Goal: Information Seeking & Learning: Compare options

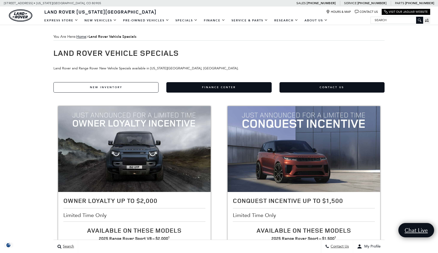
click at [124, 87] on link "New Inventory" at bounding box center [105, 87] width 105 height 10
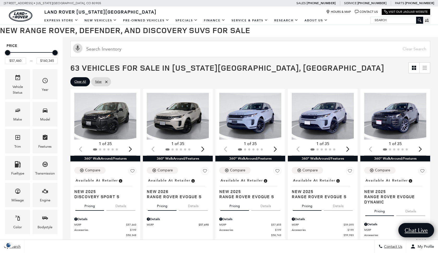
scroll to position [69, 0]
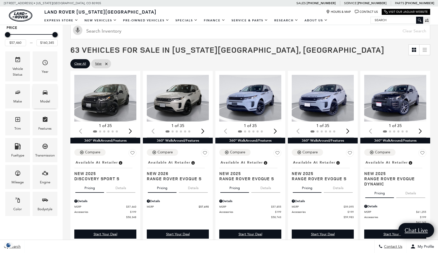
click at [46, 90] on icon "Model" at bounding box center [45, 92] width 6 height 6
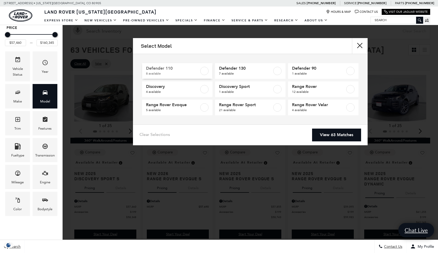
click at [204, 69] on label at bounding box center [204, 71] width 8 height 8
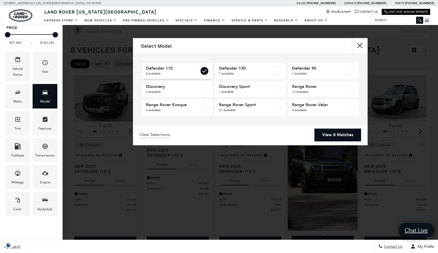
type input "$69,909"
type input "$125,234"
checkbox input "true"
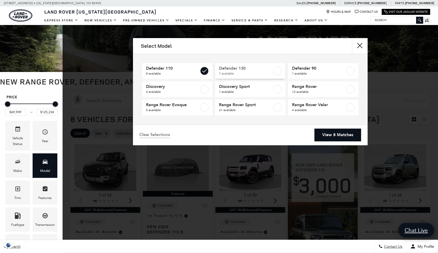
click at [278, 71] on label at bounding box center [277, 71] width 8 height 8
type input "$134,749"
checkbox input "true"
click at [206, 108] on label at bounding box center [204, 107] width 8 height 8
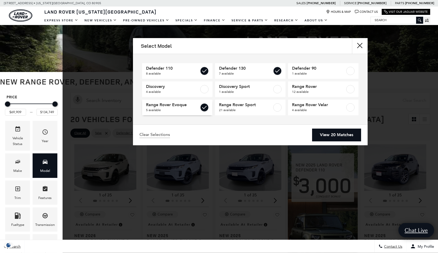
type input "$57,690"
checkbox input "true"
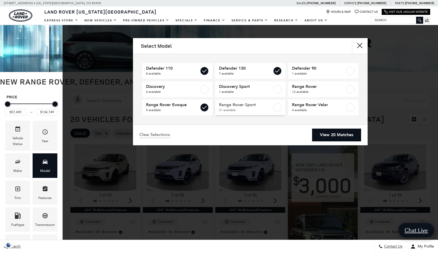
click at [278, 106] on label at bounding box center [277, 107] width 8 height 8
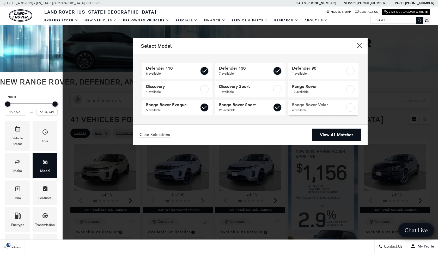
checkbox input "true"
click at [353, 109] on label at bounding box center [350, 107] width 8 height 8
checkbox input "true"
click at [352, 89] on label at bounding box center [350, 89] width 8 height 8
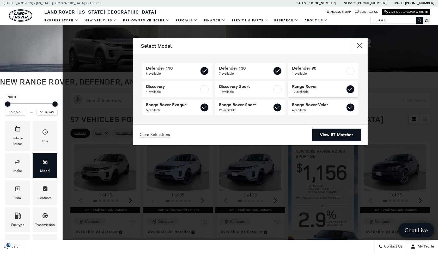
type input "$160,345"
checkbox input "true"
click at [338, 137] on link "View 57 Matches" at bounding box center [336, 135] width 49 height 13
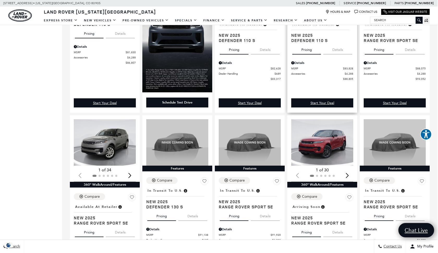
scroll to position [627, 1]
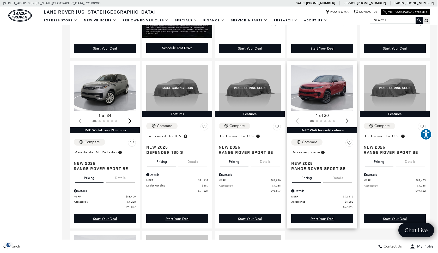
click at [348, 121] on div "Next slide" at bounding box center [347, 120] width 7 height 11
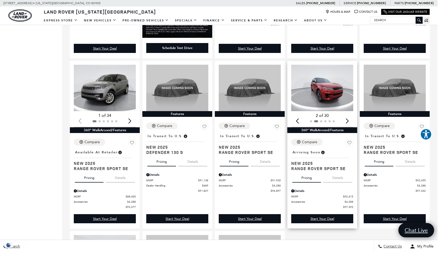
click at [348, 121] on div "Next slide" at bounding box center [347, 120] width 7 height 11
click at [320, 94] on img "3 / 6" at bounding box center [322, 88] width 62 height 47
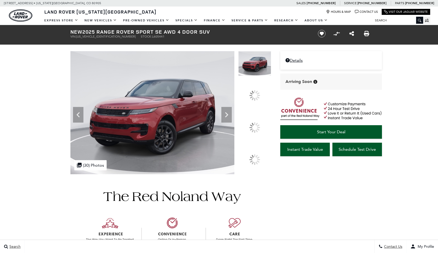
click at [232, 120] on icon at bounding box center [227, 115] width 10 height 10
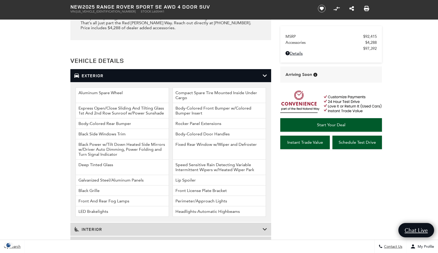
scroll to position [747, 0]
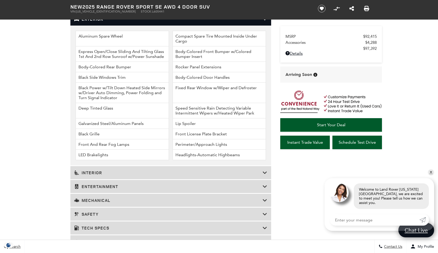
click at [100, 175] on h3 "Interior" at bounding box center [168, 172] width 188 height 5
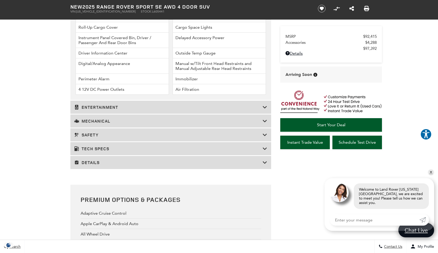
scroll to position [965, 0]
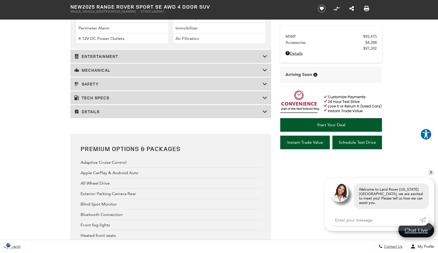
click at [95, 59] on h3 "Entertainment" at bounding box center [168, 56] width 188 height 5
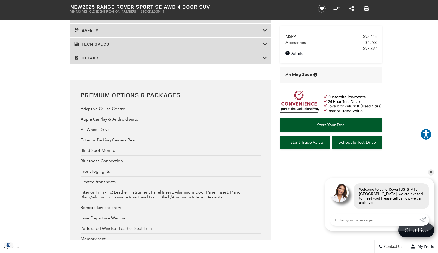
scroll to position [788, 0]
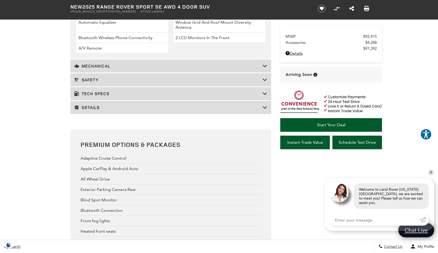
click at [115, 110] on h3 "Details" at bounding box center [168, 107] width 188 height 5
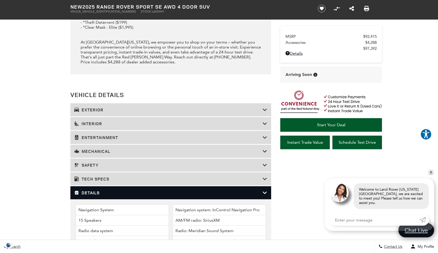
scroll to position [685, 0]
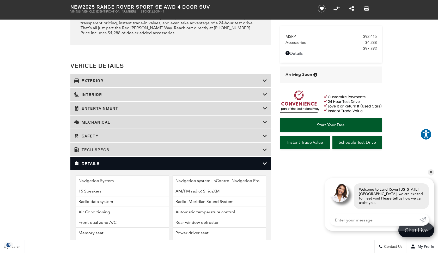
click at [180, 152] on h3 "Tech Specs" at bounding box center [168, 149] width 188 height 5
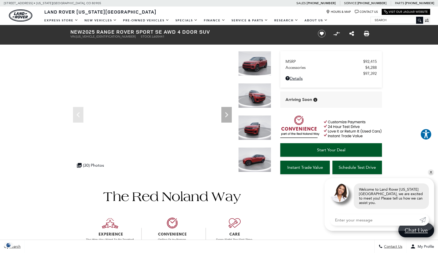
scroll to position [0, 0]
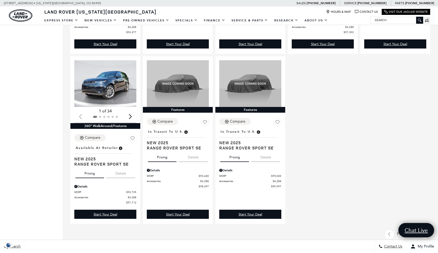
scroll to position [890, 0]
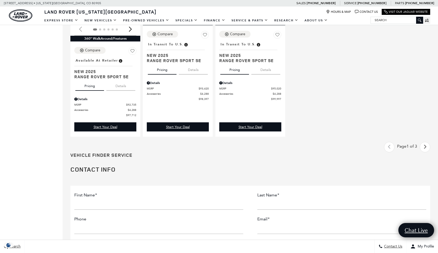
click at [424, 148] on icon "next page" at bounding box center [425, 147] width 3 height 8
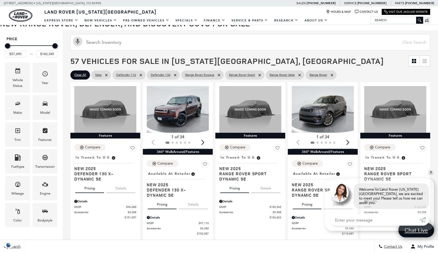
scroll to position [83, 0]
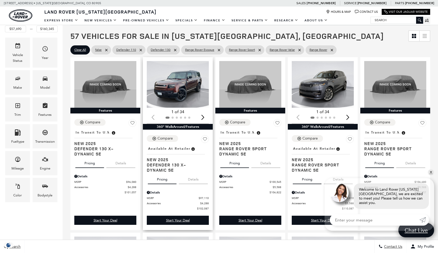
click at [177, 86] on img "1 / 2" at bounding box center [178, 84] width 62 height 47
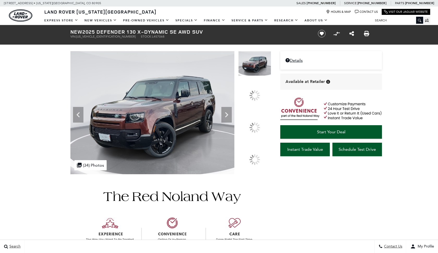
click at [232, 120] on icon at bounding box center [227, 115] width 10 height 10
click at [229, 117] on icon at bounding box center [226, 114] width 3 height 5
click at [258, 125] on div at bounding box center [170, 112] width 201 height 123
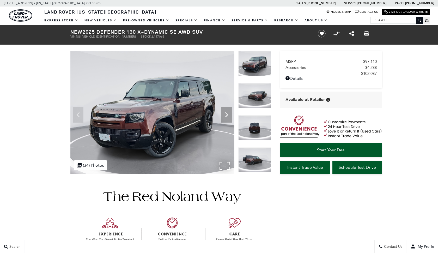
scroll to position [3, 0]
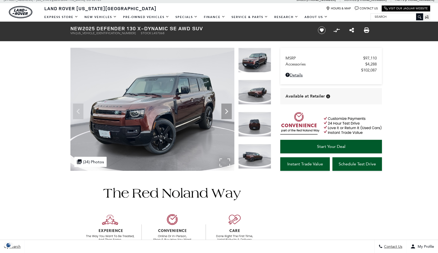
click at [99, 162] on div ".cls-1, .cls-3 { fill: #c50033; } .cls-1 { clip-rule: evenodd; } .cls-2 { clip-…" at bounding box center [90, 162] width 32 height 10
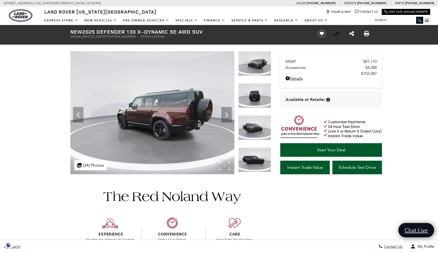
scroll to position [0, 0]
click at [89, 165] on div ".cls-1, .cls-3 { fill: #c50033; } .cls-1 { clip-rule: evenodd; } .cls-2 { clip-…" at bounding box center [90, 165] width 32 height 10
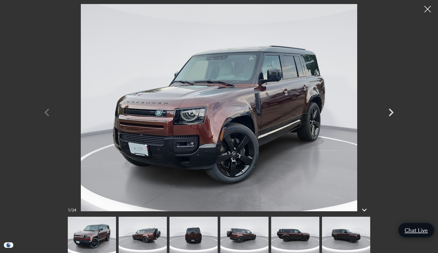
scroll to position [182, 0]
click at [366, 209] on icon at bounding box center [364, 210] width 13 height 13
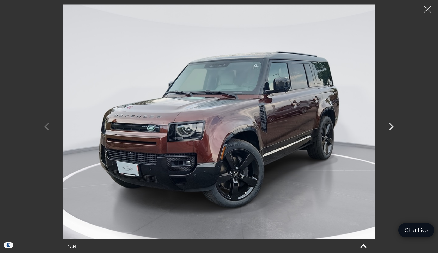
click at [364, 247] on icon at bounding box center [363, 246] width 13 height 13
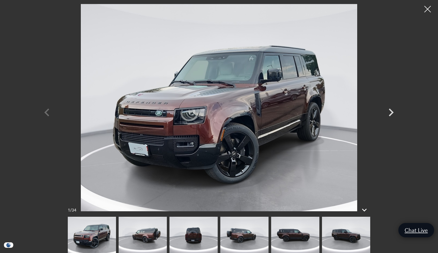
scroll to position [343, 0]
click at [392, 112] on icon "Next" at bounding box center [391, 113] width 5 height 8
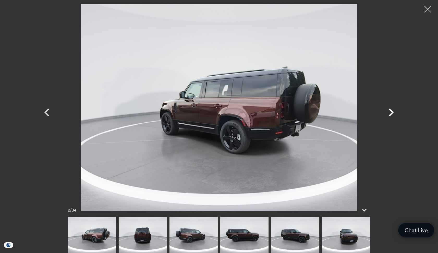
click at [392, 112] on icon "Next" at bounding box center [391, 113] width 5 height 8
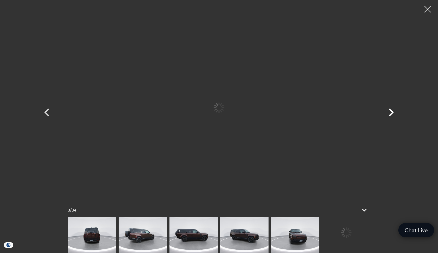
click at [392, 112] on icon "Next" at bounding box center [391, 113] width 5 height 8
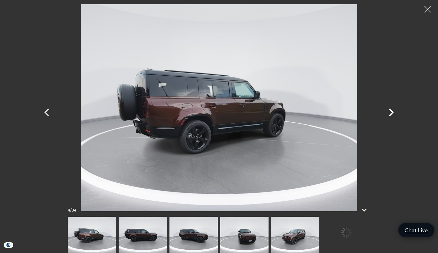
click at [392, 112] on icon "Next" at bounding box center [391, 113] width 5 height 8
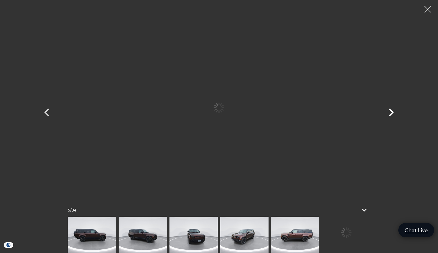
click at [392, 112] on icon "Next" at bounding box center [391, 113] width 5 height 8
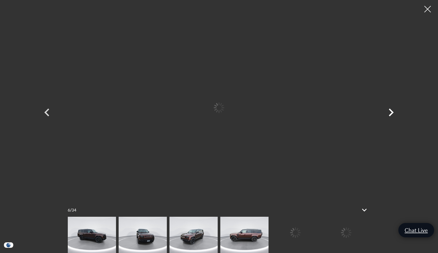
click at [392, 112] on icon "Next" at bounding box center [391, 113] width 5 height 8
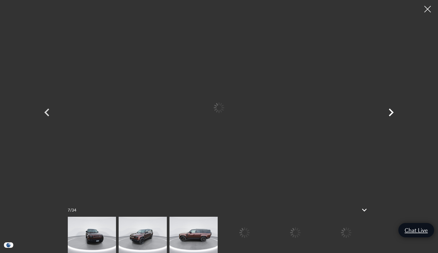
click at [392, 112] on icon "Next" at bounding box center [391, 113] width 5 height 8
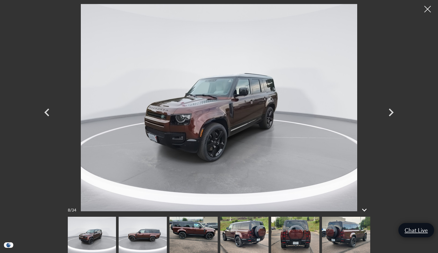
click at [152, 229] on img at bounding box center [143, 235] width 48 height 36
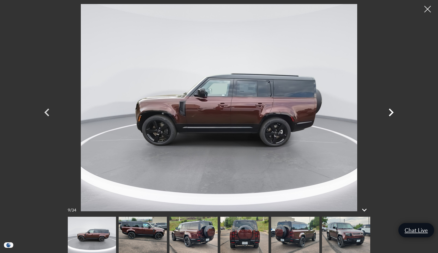
click at [390, 112] on icon "Next" at bounding box center [392, 113] width 16 height 16
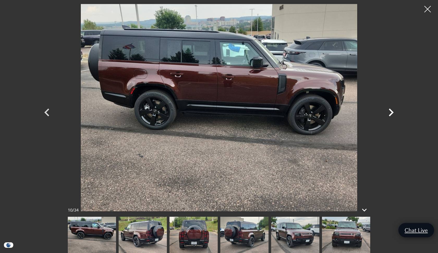
click at [392, 112] on icon "Next" at bounding box center [392, 113] width 16 height 16
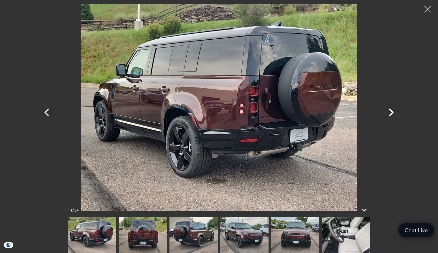
click at [392, 112] on icon "Next" at bounding box center [392, 113] width 16 height 16
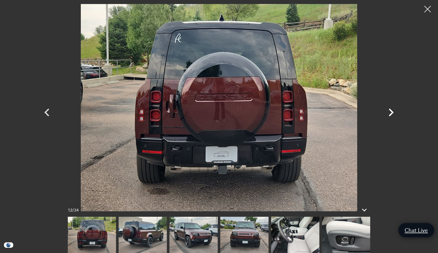
click at [392, 112] on icon "Next" at bounding box center [392, 113] width 16 height 16
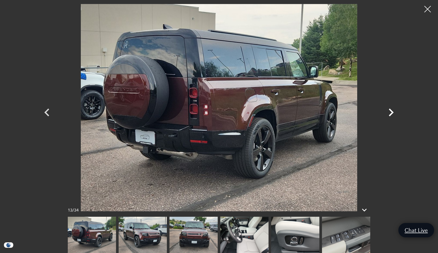
click at [391, 111] on icon "Next" at bounding box center [391, 113] width 5 height 8
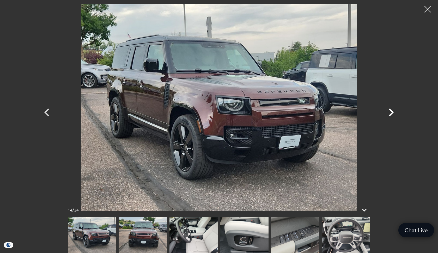
click at [391, 111] on icon "Next" at bounding box center [391, 113] width 5 height 8
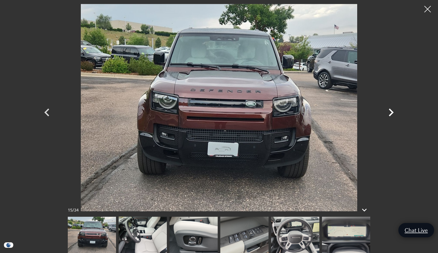
click at [391, 111] on icon "Next" at bounding box center [391, 113] width 5 height 8
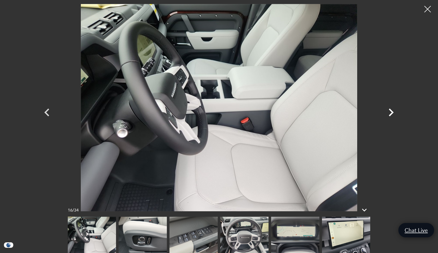
click at [391, 111] on icon "Next" at bounding box center [391, 113] width 5 height 8
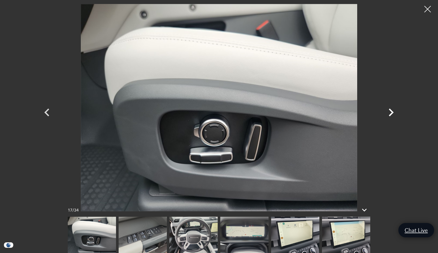
click at [391, 111] on icon "Next" at bounding box center [391, 113] width 5 height 8
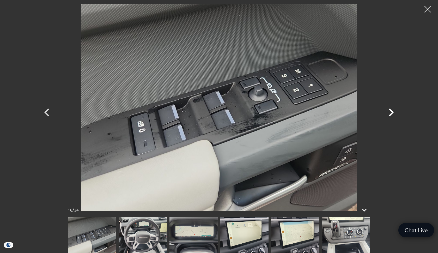
click at [391, 111] on icon "Next" at bounding box center [391, 113] width 5 height 8
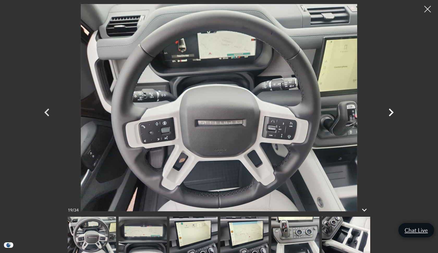
click at [391, 111] on icon "Next" at bounding box center [391, 113] width 5 height 8
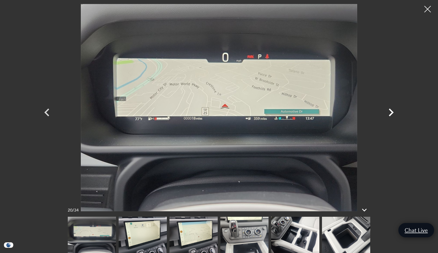
click at [391, 111] on icon "Next" at bounding box center [391, 113] width 5 height 8
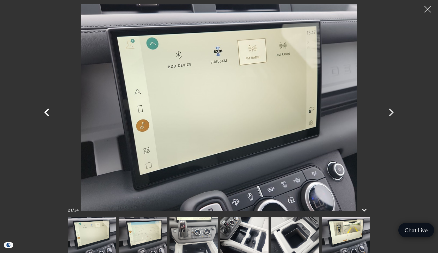
click at [42, 111] on icon "Previous" at bounding box center [47, 113] width 16 height 16
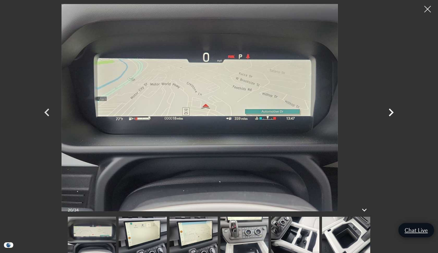
click at [252, 116] on div at bounding box center [219, 107] width 365 height 207
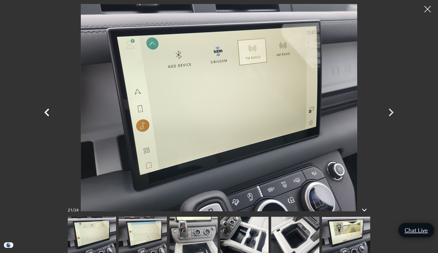
click at [48, 110] on icon "Previous" at bounding box center [46, 113] width 5 height 8
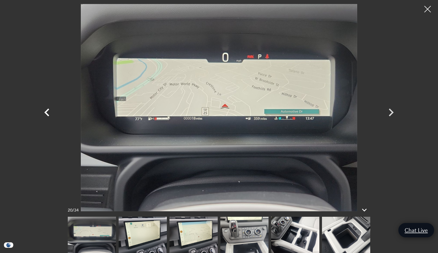
click at [48, 110] on icon "Previous" at bounding box center [46, 113] width 5 height 8
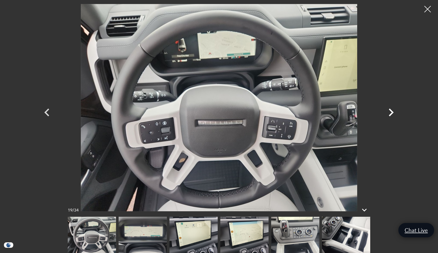
click at [393, 111] on icon "Next" at bounding box center [391, 113] width 5 height 8
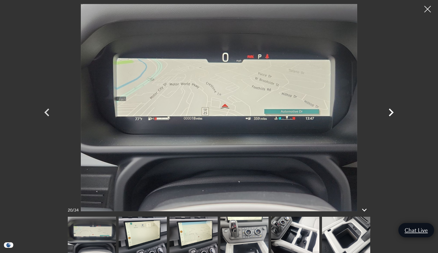
click at [393, 111] on icon "Next" at bounding box center [391, 113] width 5 height 8
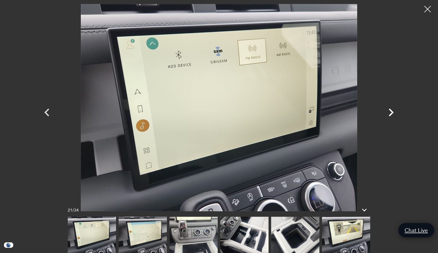
click at [393, 111] on icon "Next" at bounding box center [391, 113] width 5 height 8
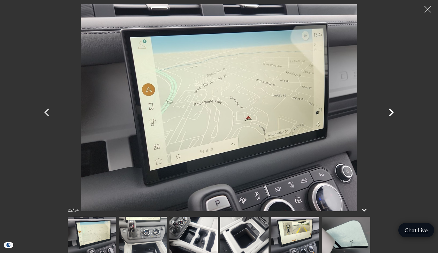
click at [390, 112] on icon "Next" at bounding box center [392, 113] width 16 height 16
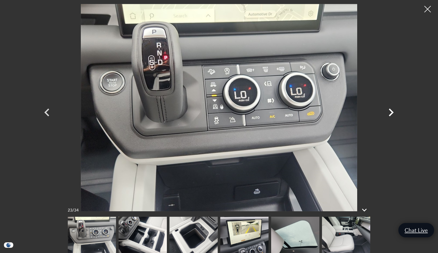
click at [392, 112] on icon "Next" at bounding box center [392, 113] width 16 height 16
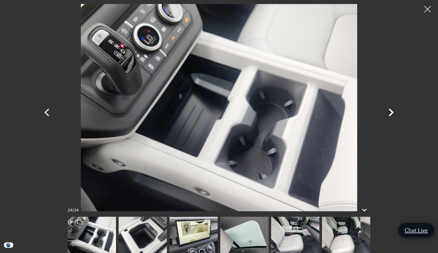
click at [392, 112] on icon "Next" at bounding box center [392, 113] width 16 height 16
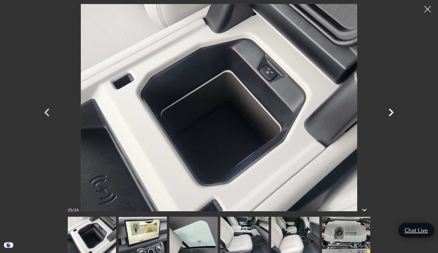
click at [392, 112] on icon "Next" at bounding box center [392, 113] width 16 height 16
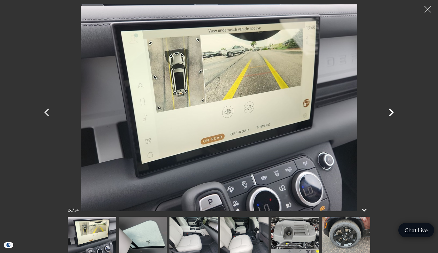
click at [392, 112] on icon "Next" at bounding box center [392, 113] width 16 height 16
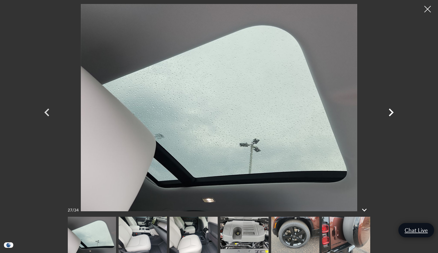
click at [392, 112] on icon "Next" at bounding box center [392, 113] width 16 height 16
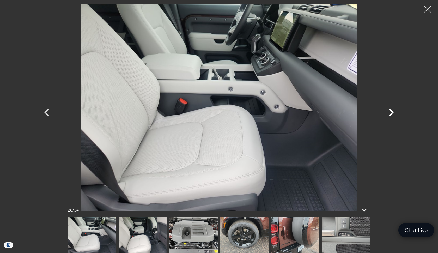
click at [392, 112] on icon "Next" at bounding box center [392, 113] width 16 height 16
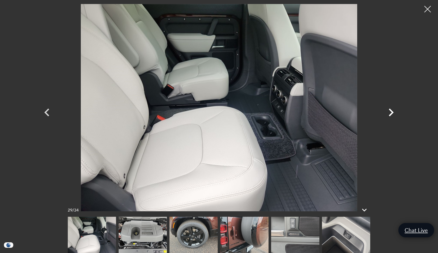
click at [392, 112] on icon "Next" at bounding box center [392, 113] width 16 height 16
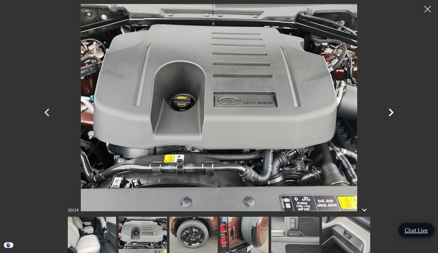
click at [392, 112] on icon "Next" at bounding box center [392, 113] width 16 height 16
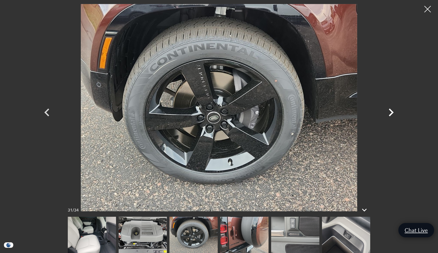
click at [392, 112] on icon "Next" at bounding box center [392, 113] width 16 height 16
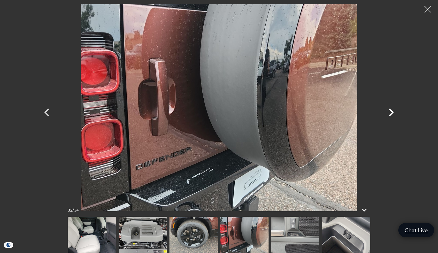
click at [392, 112] on icon "Next" at bounding box center [392, 113] width 16 height 16
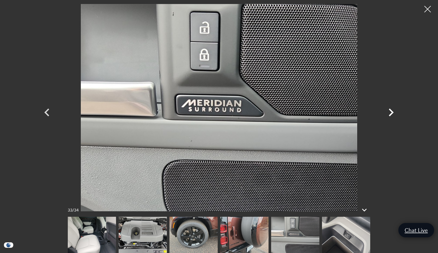
click at [392, 112] on icon "Next" at bounding box center [392, 113] width 16 height 16
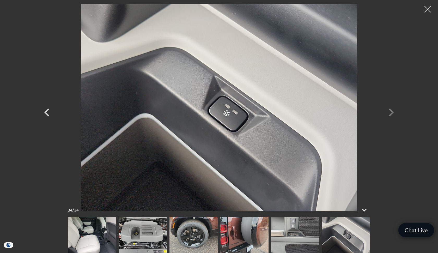
click at [392, 112] on div at bounding box center [219, 107] width 365 height 207
click at [430, 9] on div at bounding box center [428, 9] width 14 height 14
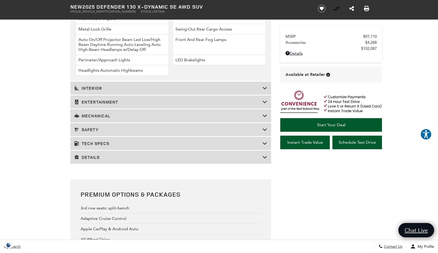
scroll to position [836, 0]
click at [263, 91] on icon at bounding box center [265, 88] width 5 height 5
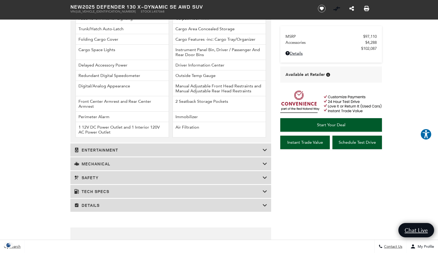
scroll to position [943, 0]
click at [252, 156] on div "Entertainment" at bounding box center [170, 149] width 201 height 13
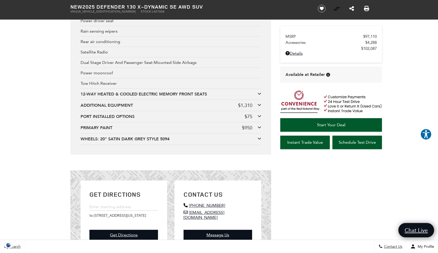
scroll to position [1119, 0]
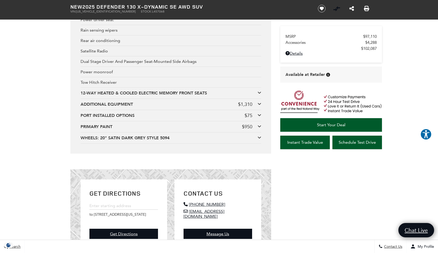
click at [259, 106] on icon at bounding box center [260, 104] width 4 height 4
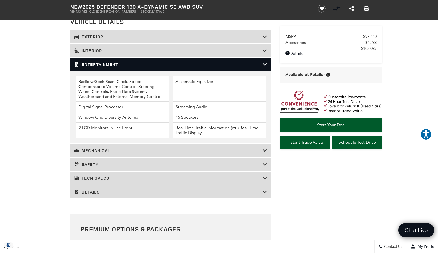
scroll to position [704, 0]
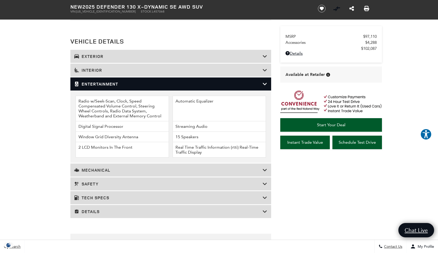
click at [211, 214] on h3 "Details" at bounding box center [168, 211] width 188 height 5
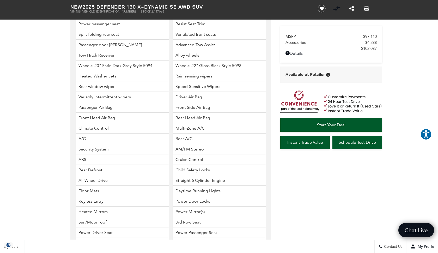
scroll to position [1238, 0]
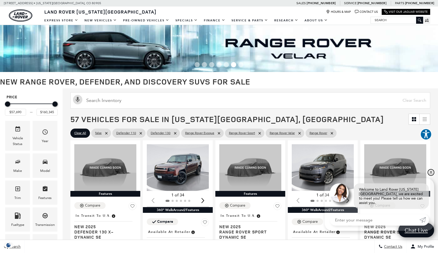
click at [432, 175] on link "✕" at bounding box center [431, 172] width 6 height 6
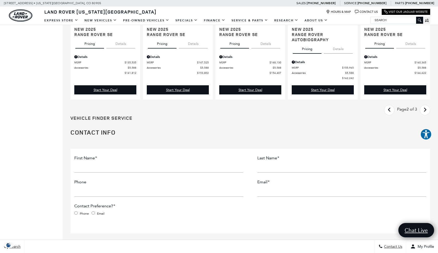
scroll to position [741, 0]
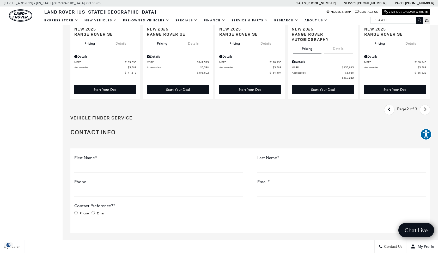
click at [425, 111] on icon "next page" at bounding box center [425, 109] width 3 height 8
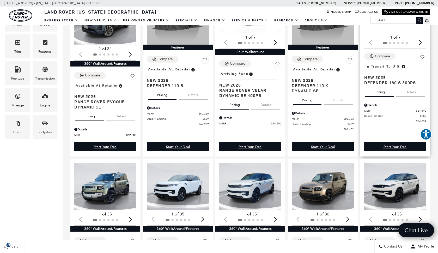
scroll to position [252, 0]
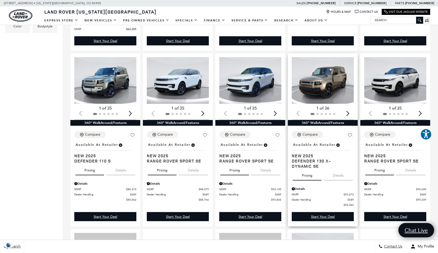
click at [325, 86] on img "1 / 2" at bounding box center [323, 80] width 62 height 47
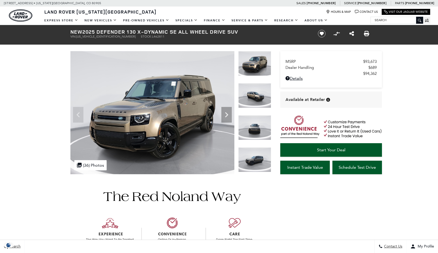
click at [88, 160] on div ".cls-1, .cls-3 { fill: #c50033; } .cls-1 { clip-rule: evenodd; } .cls-2 { clip-…" at bounding box center [90, 165] width 32 height 10
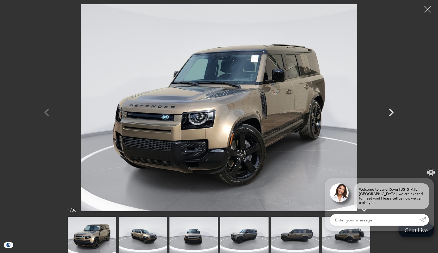
click at [430, 176] on link "✕" at bounding box center [431, 172] width 6 height 6
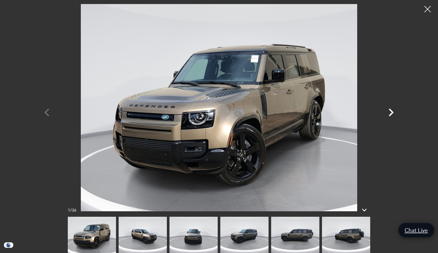
click at [392, 111] on icon "Next" at bounding box center [391, 113] width 5 height 8
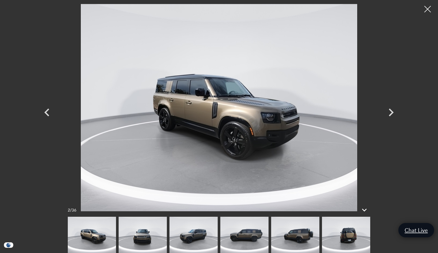
click at [345, 238] on img at bounding box center [346, 235] width 48 height 36
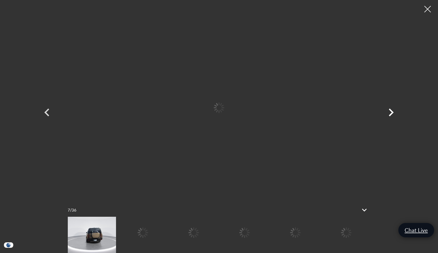
click at [391, 110] on icon "Next" at bounding box center [391, 113] width 5 height 8
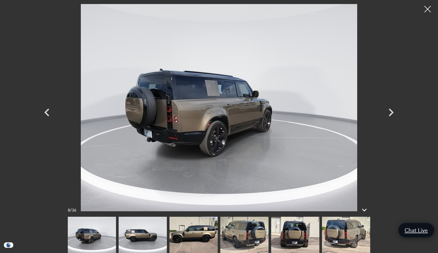
click at [193, 236] on img at bounding box center [194, 235] width 48 height 36
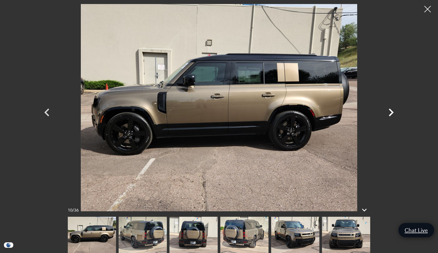
click at [391, 112] on icon "Next" at bounding box center [392, 113] width 16 height 16
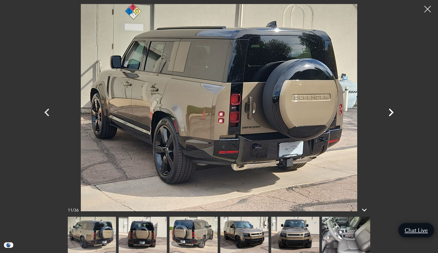
click at [391, 112] on icon "Next" at bounding box center [392, 113] width 16 height 16
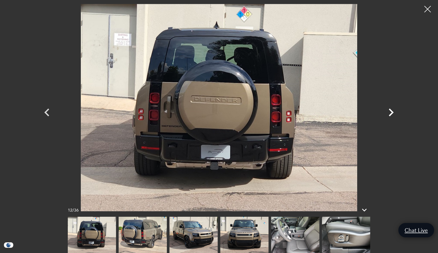
click at [391, 112] on icon "Next" at bounding box center [392, 113] width 16 height 16
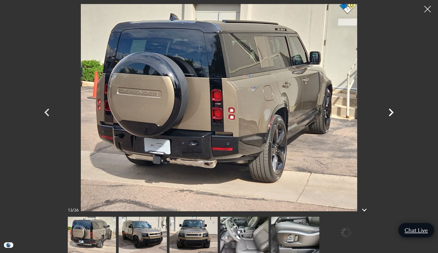
click at [391, 112] on icon "Next" at bounding box center [392, 113] width 16 height 16
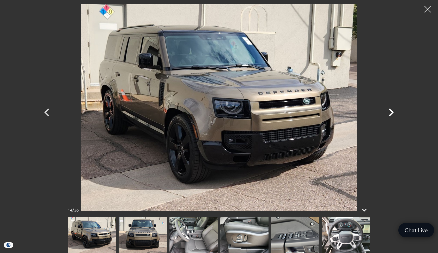
click at [391, 112] on icon "Next" at bounding box center [392, 113] width 16 height 16
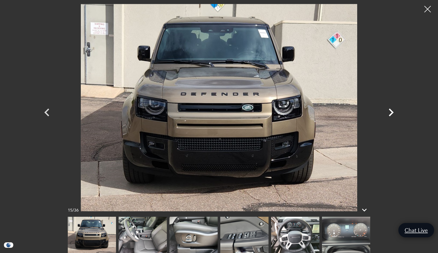
click at [391, 112] on icon "Next" at bounding box center [392, 113] width 16 height 16
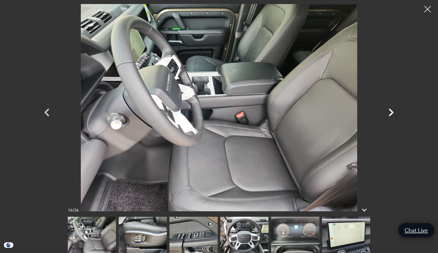
click at [391, 112] on icon "Next" at bounding box center [392, 113] width 16 height 16
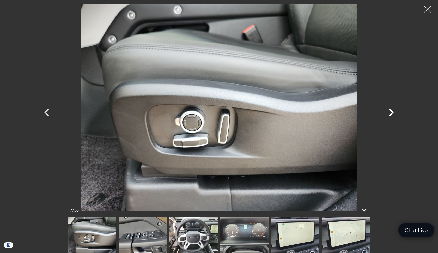
click at [391, 112] on icon "Next" at bounding box center [392, 113] width 16 height 16
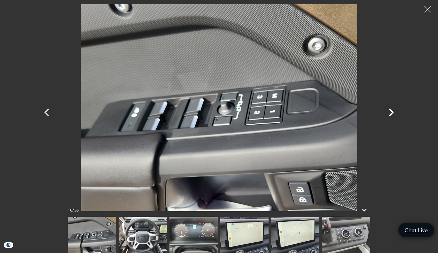
click at [391, 112] on icon "Next" at bounding box center [392, 113] width 16 height 16
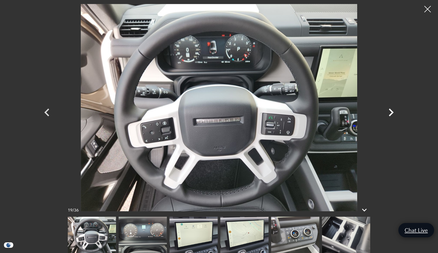
click at [391, 112] on icon "Next" at bounding box center [392, 113] width 16 height 16
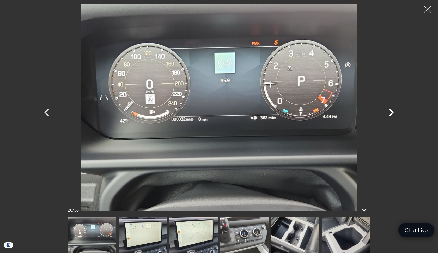
click at [391, 112] on icon "Next" at bounding box center [392, 113] width 16 height 16
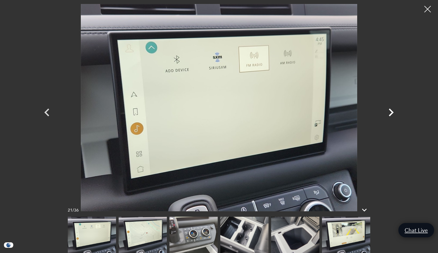
click at [391, 112] on icon "Next" at bounding box center [392, 113] width 16 height 16
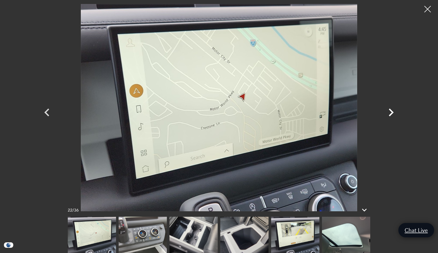
click at [391, 112] on icon "Next" at bounding box center [392, 113] width 16 height 16
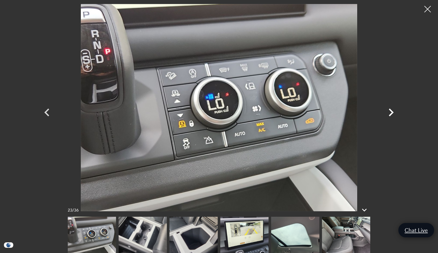
click at [391, 112] on icon "Next" at bounding box center [392, 113] width 16 height 16
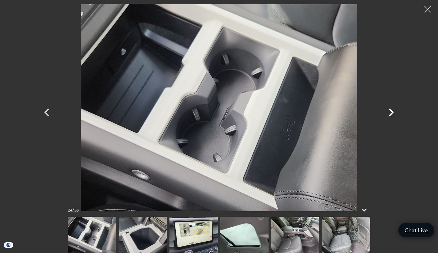
click at [391, 112] on icon "Next" at bounding box center [392, 113] width 16 height 16
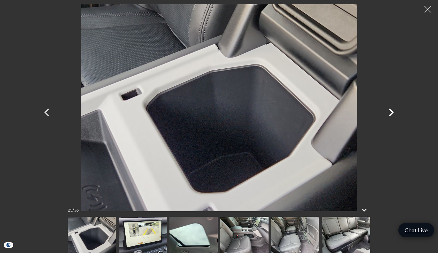
click at [391, 112] on icon "Next" at bounding box center [392, 113] width 16 height 16
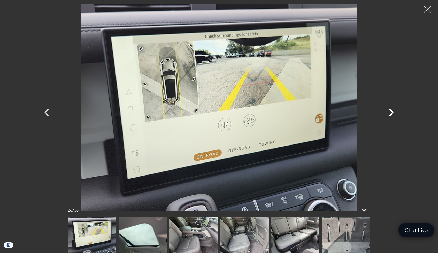
click at [391, 112] on icon "Next" at bounding box center [392, 113] width 16 height 16
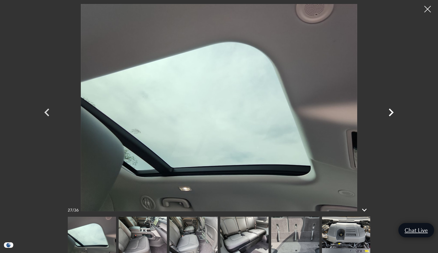
click at [391, 112] on icon "Next" at bounding box center [392, 113] width 16 height 16
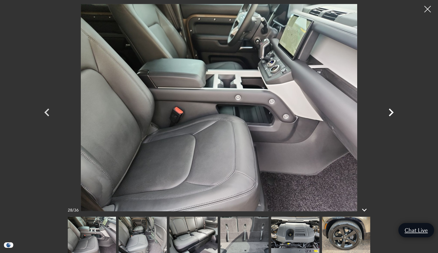
click at [392, 111] on icon "Next" at bounding box center [391, 113] width 5 height 8
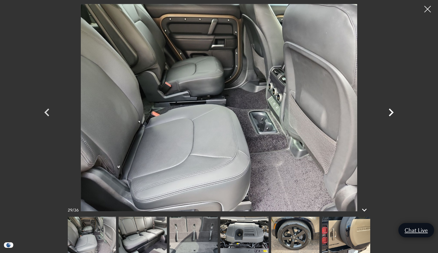
click at [392, 111] on icon "Next" at bounding box center [391, 113] width 5 height 8
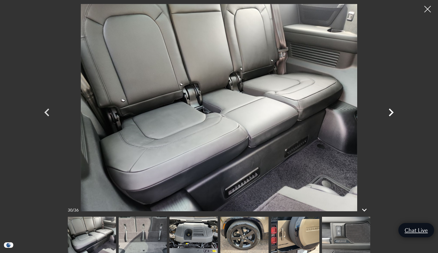
click at [392, 111] on icon "Next" at bounding box center [391, 113] width 5 height 8
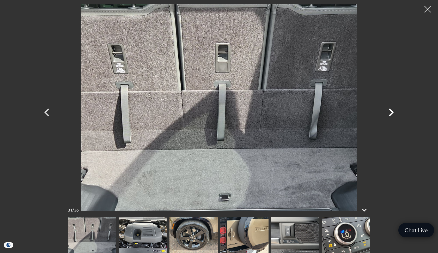
click at [392, 111] on icon "Next" at bounding box center [391, 113] width 5 height 8
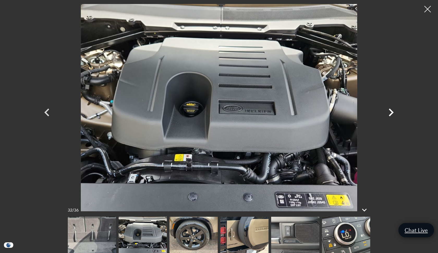
click at [392, 111] on icon "Next" at bounding box center [391, 113] width 5 height 8
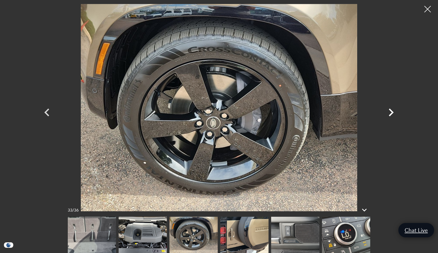
click at [392, 111] on icon "Next" at bounding box center [391, 113] width 5 height 8
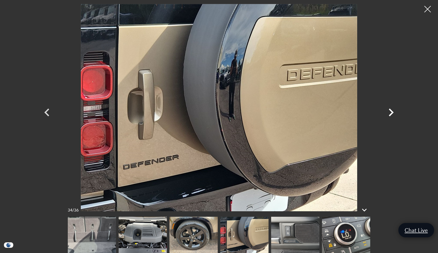
click at [392, 111] on icon "Next" at bounding box center [391, 113] width 5 height 8
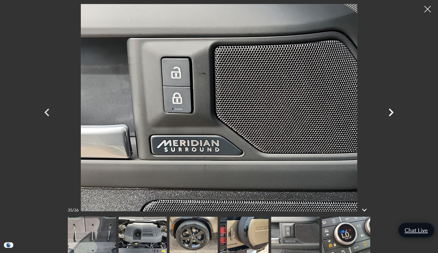
click at [392, 111] on icon "Next" at bounding box center [391, 113] width 5 height 8
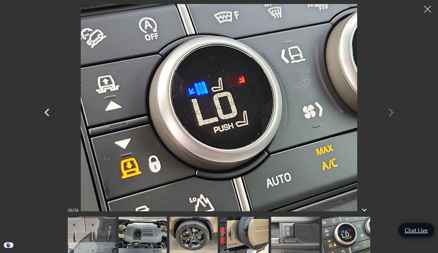
click at [429, 8] on div at bounding box center [428, 9] width 14 height 14
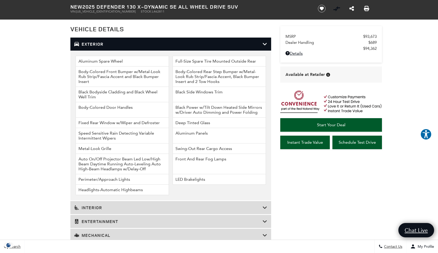
scroll to position [701, 0]
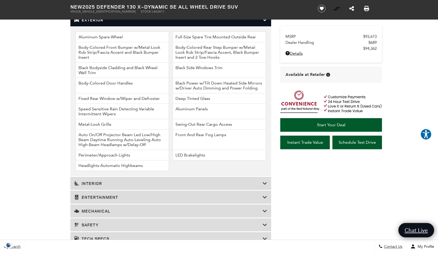
click at [113, 186] on h3 "Interior" at bounding box center [168, 183] width 188 height 5
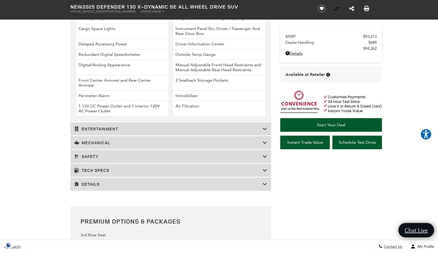
scroll to position [925, 0]
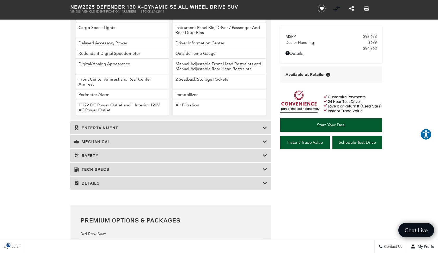
click at [105, 130] on h3 "Entertainment" at bounding box center [168, 127] width 188 height 5
